Goal: Task Accomplishment & Management: Manage account settings

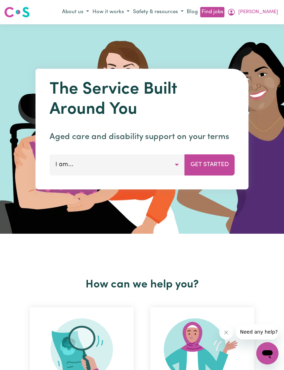
click at [279, 12] on button "[PERSON_NAME]" at bounding box center [253, 12] width 54 height 12
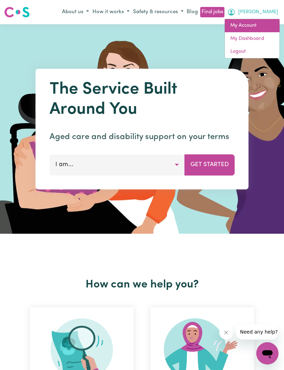
click at [253, 27] on link "My Account" at bounding box center [252, 25] width 55 height 13
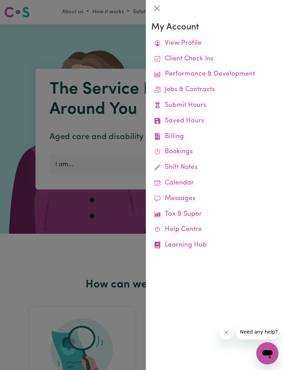
click at [0, 0] on link "Remittances" at bounding box center [0, 0] width 0 height 0
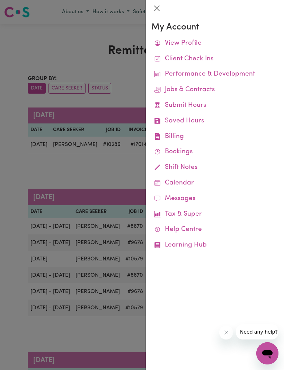
click at [121, 165] on div at bounding box center [142, 185] width 284 height 370
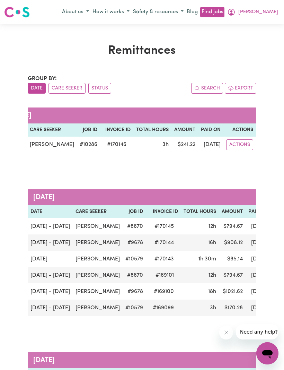
scroll to position [0, 26]
click at [250, 140] on button "Actions" at bounding box center [239, 144] width 27 height 11
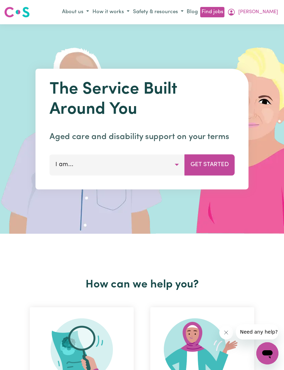
click at [276, 12] on button "[PERSON_NAME]" at bounding box center [253, 12] width 54 height 12
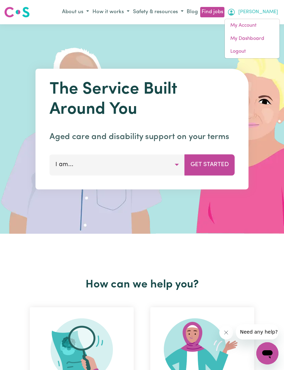
click at [238, 27] on link "My Account" at bounding box center [252, 25] width 55 height 13
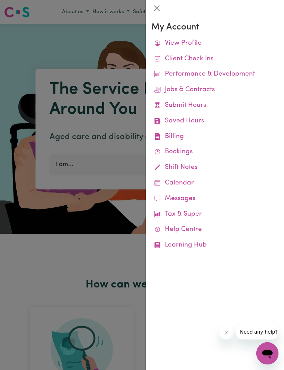
click at [0, 0] on link "Job Reports" at bounding box center [0, 0] width 0 height 0
